Goal: Task Accomplishment & Management: Manage account settings

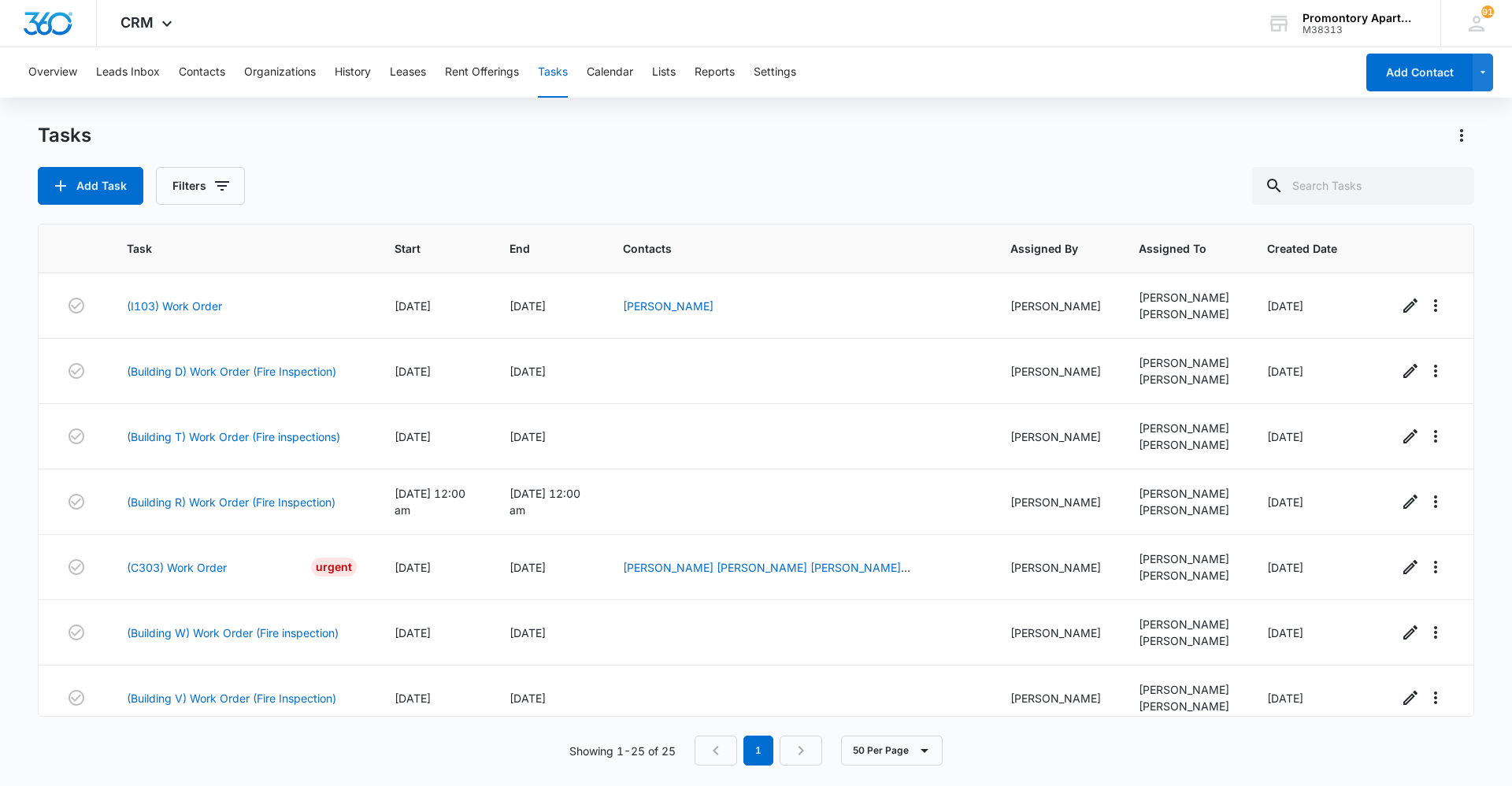
click at [551, 70] on button "Tasks" at bounding box center [552, 72] width 30 height 51
click at [228, 184] on icon "button" at bounding box center [222, 186] width 19 height 19
click at [200, 178] on button "Filters" at bounding box center [200, 186] width 89 height 38
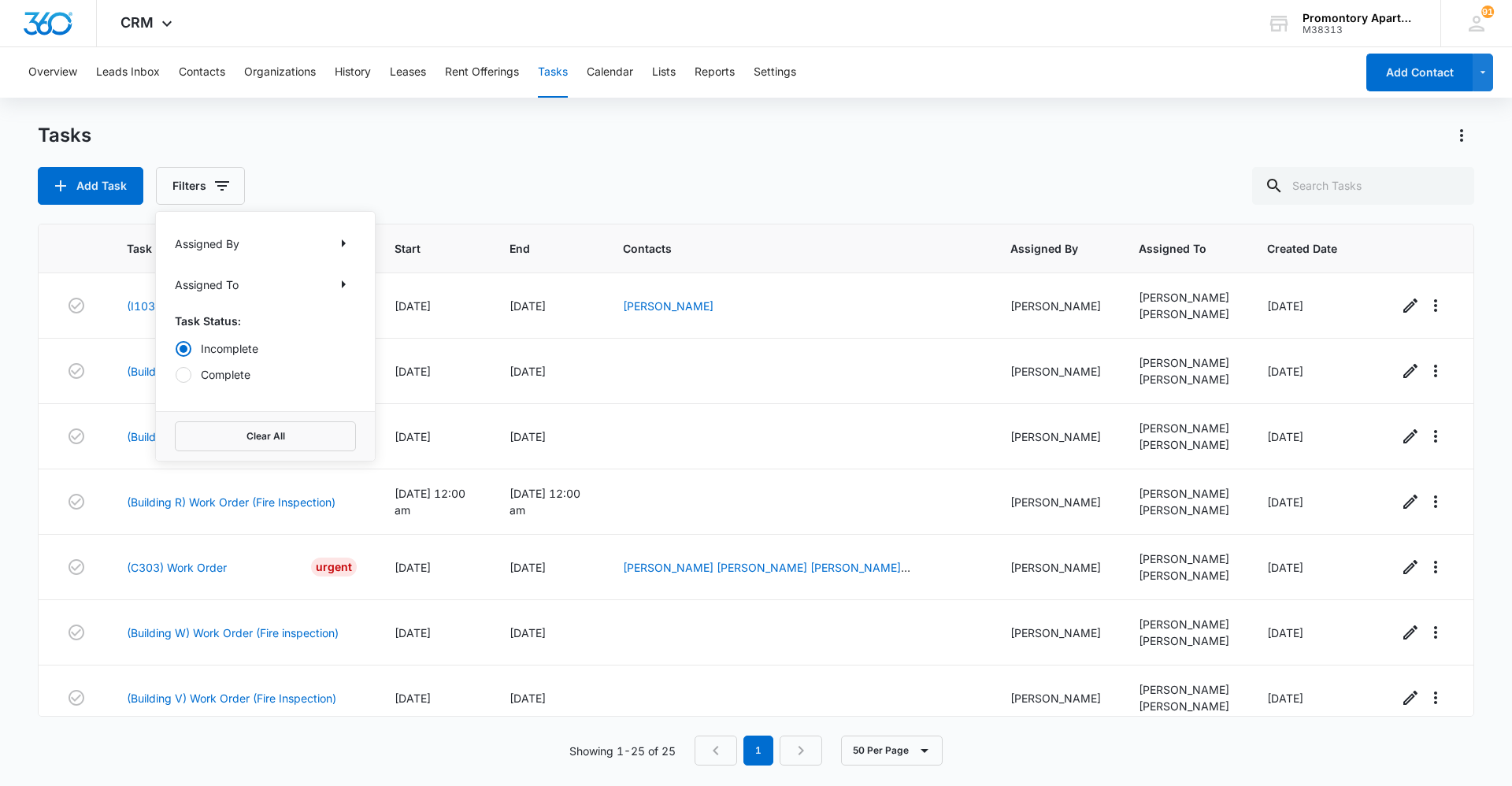
click at [237, 359] on div "Incomplete Complete" at bounding box center [265, 361] width 181 height 42
click at [236, 375] on label "Complete" at bounding box center [265, 374] width 181 height 16
click at [176, 375] on input "Complete" at bounding box center [175, 374] width 1 height 1
radio input "false"
radio input "true"
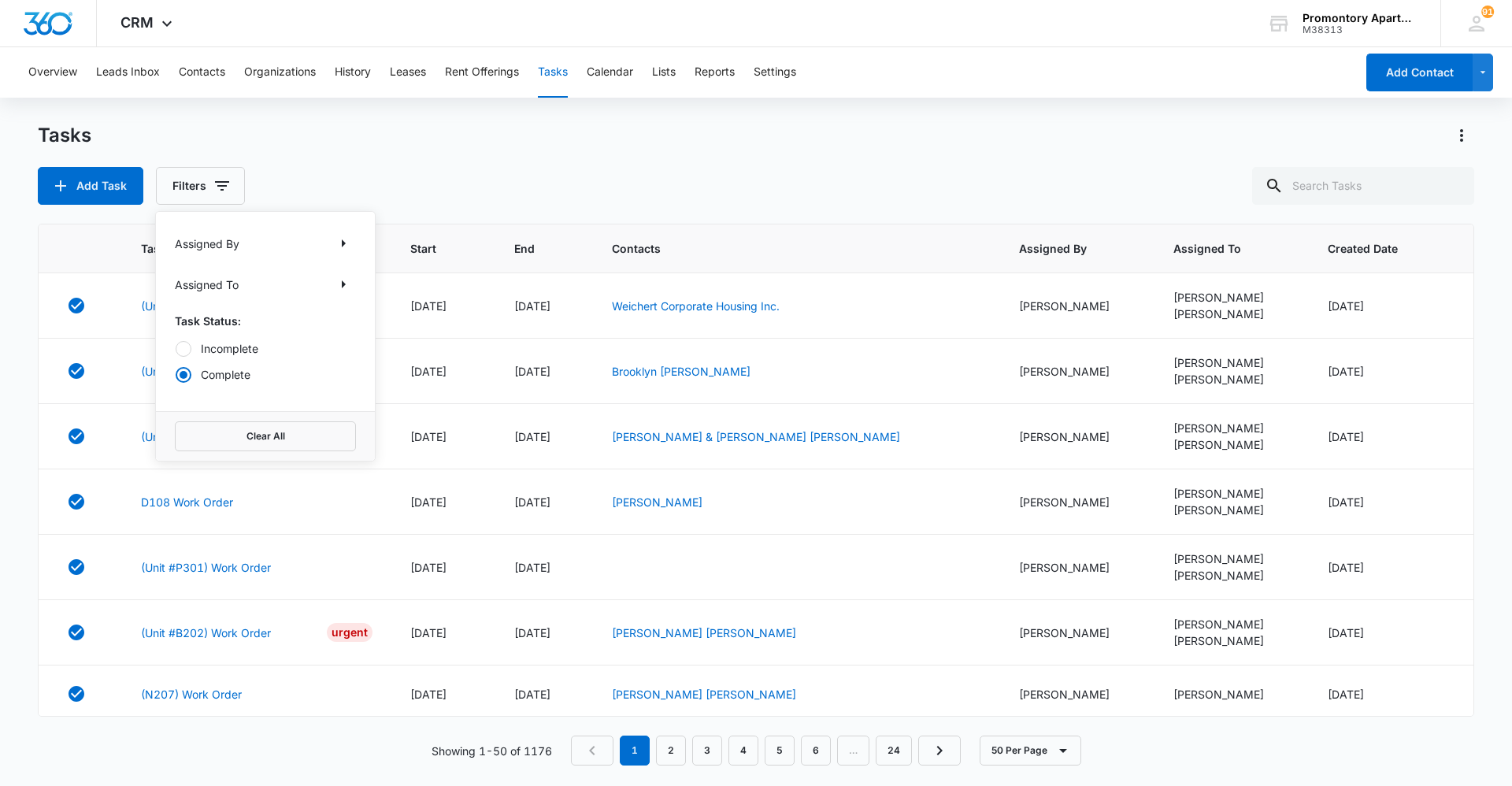
click at [214, 373] on label "Complete" at bounding box center [265, 374] width 181 height 16
click at [176, 374] on input "Complete" at bounding box center [175, 374] width 1 height 1
click at [214, 353] on label "Incomplete" at bounding box center [265, 348] width 181 height 16
click at [176, 349] on input "Incomplete" at bounding box center [175, 348] width 1 height 1
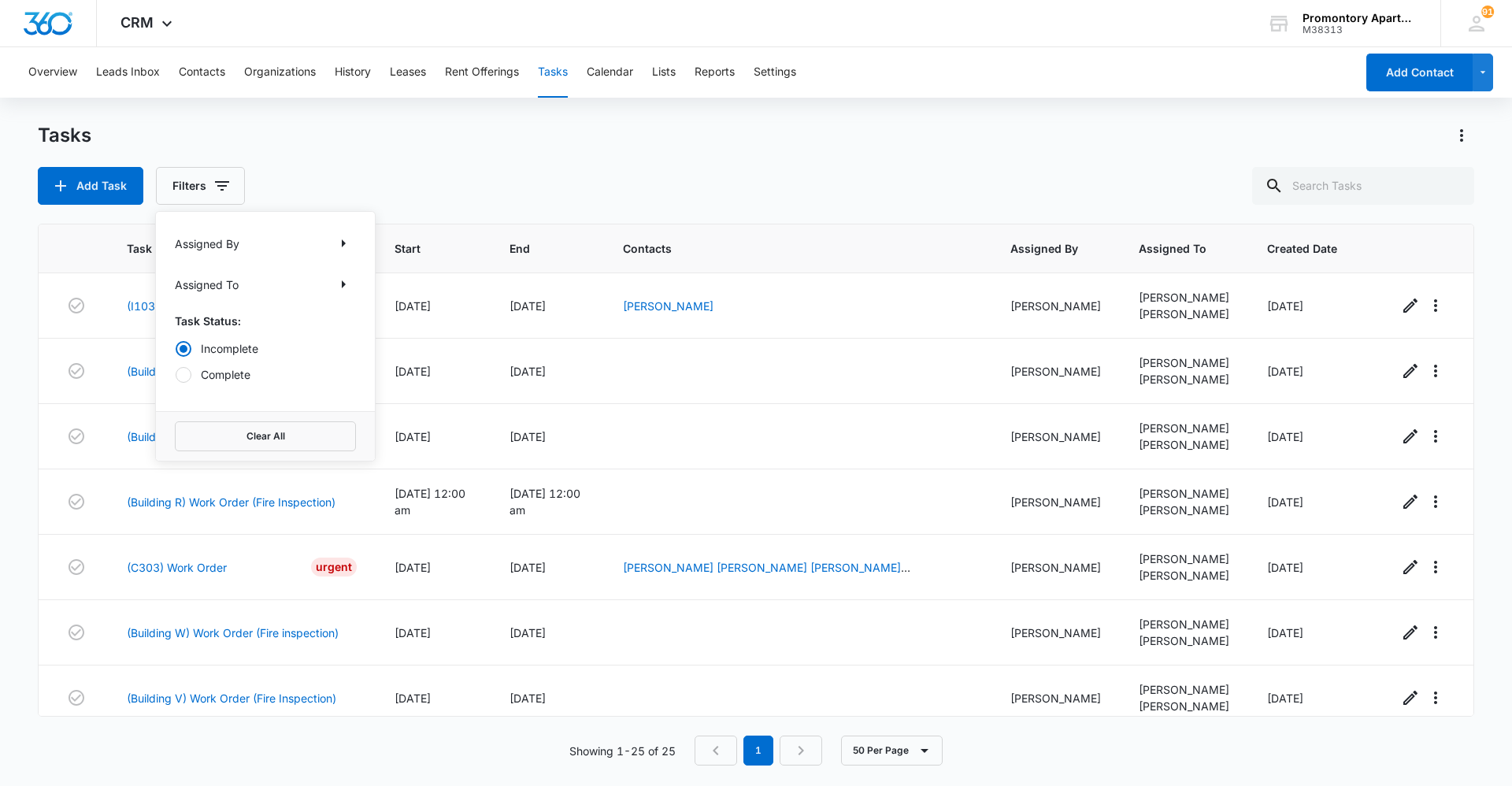
click at [215, 365] on div "Incomplete Complete" at bounding box center [265, 361] width 181 height 42
click at [213, 374] on label "Complete" at bounding box center [265, 374] width 181 height 16
click at [176, 374] on input "Complete" at bounding box center [175, 374] width 1 height 1
radio input "false"
radio input "true"
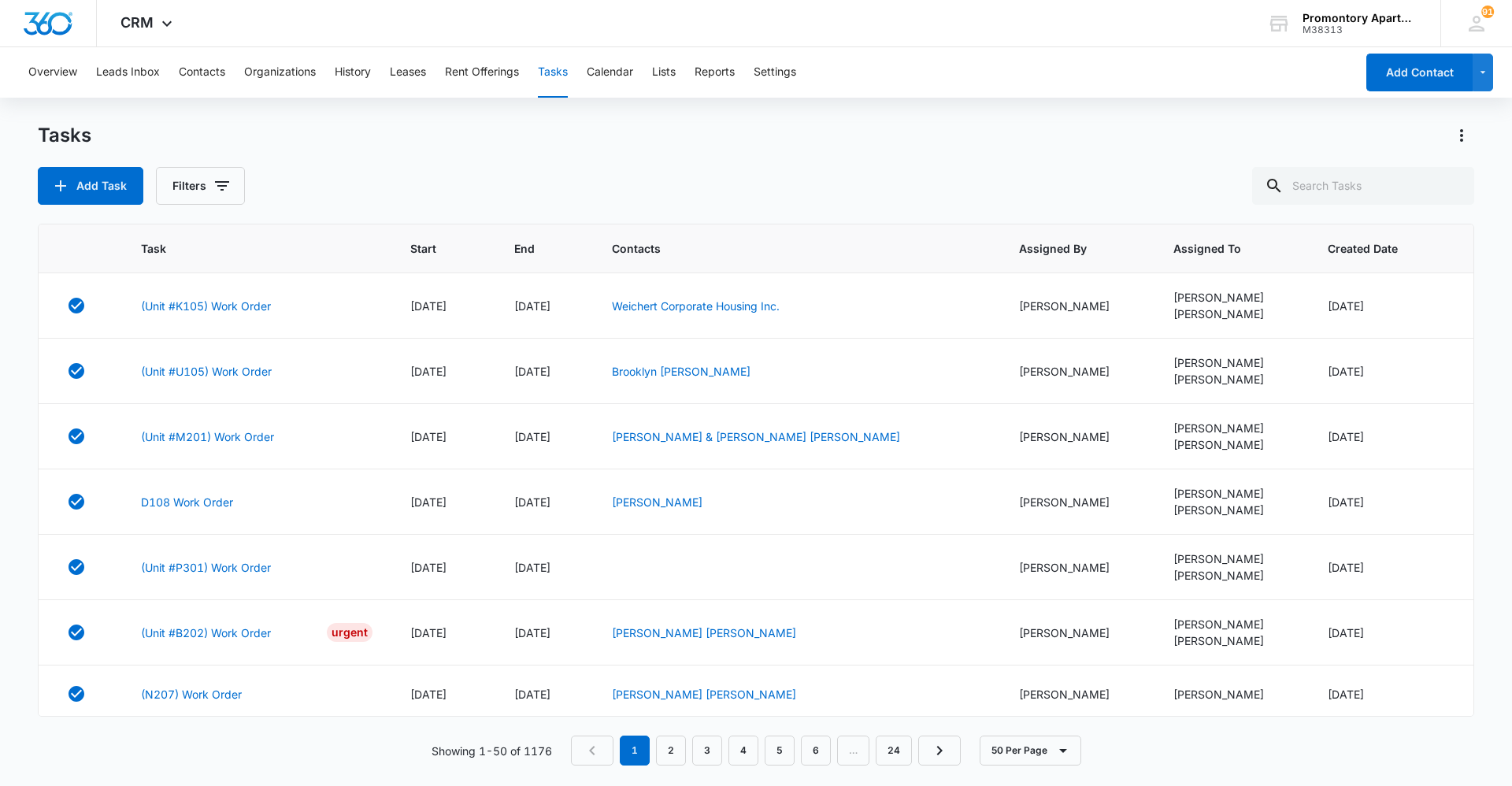
click at [472, 128] on div "Tasks" at bounding box center [756, 135] width 1436 height 25
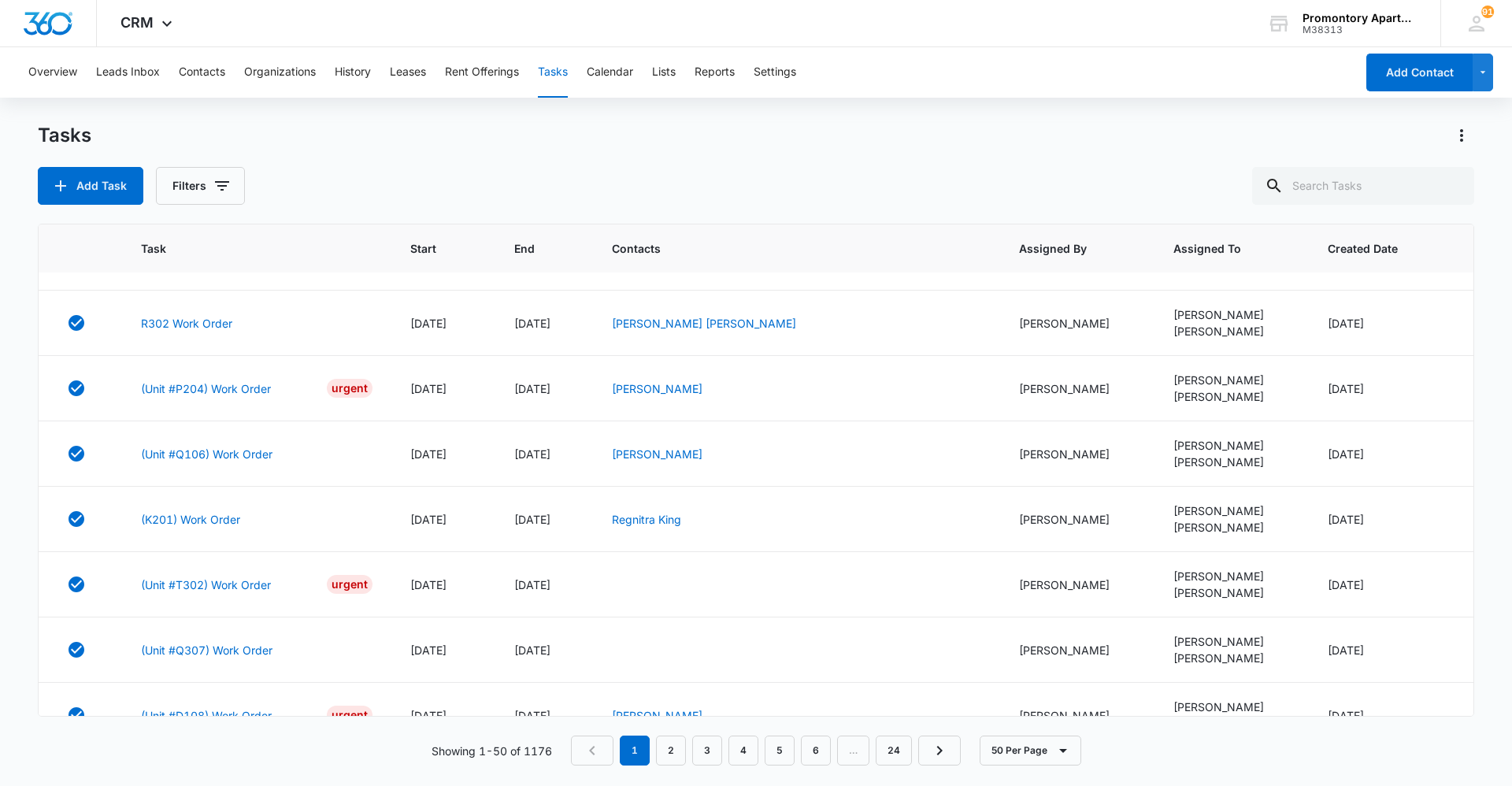
scroll to position [1490, 0]
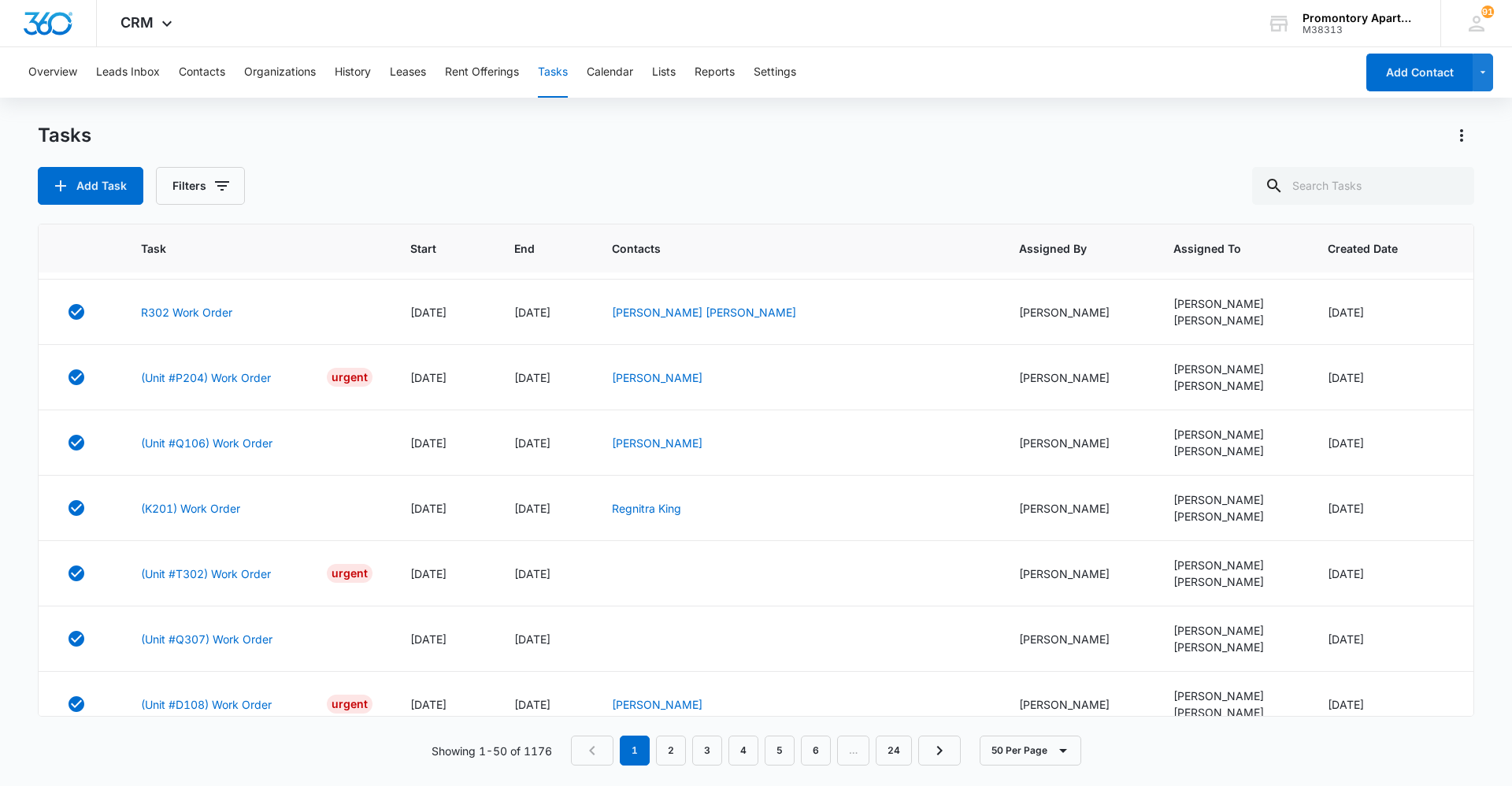
click at [768, 135] on div "Tasks" at bounding box center [756, 135] width 1436 height 25
click at [531, 159] on div "Tasks Add Task Filters" at bounding box center [756, 164] width 1436 height 82
